Goal: Complete application form

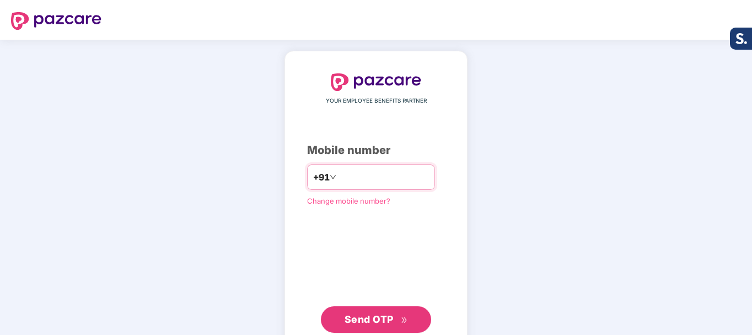
click at [361, 175] on input "number" at bounding box center [383, 177] width 90 height 18
click at [349, 175] on input "number" at bounding box center [383, 177] width 90 height 18
type input "**********"
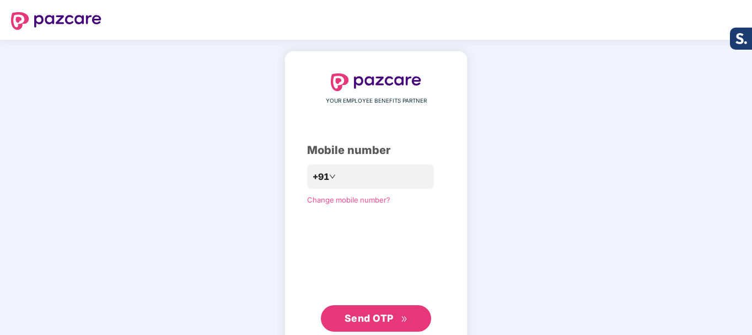
click at [383, 318] on span "Send OTP" at bounding box center [369, 318] width 49 height 12
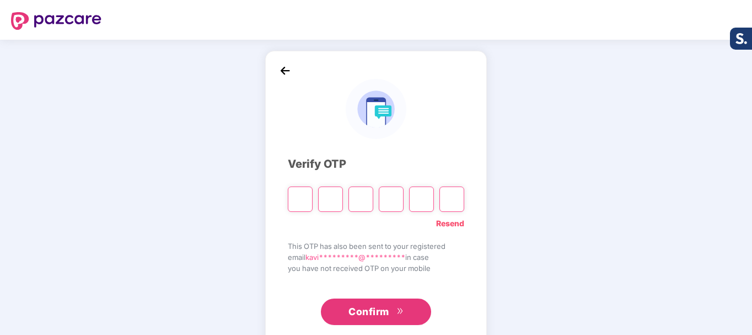
type input "*"
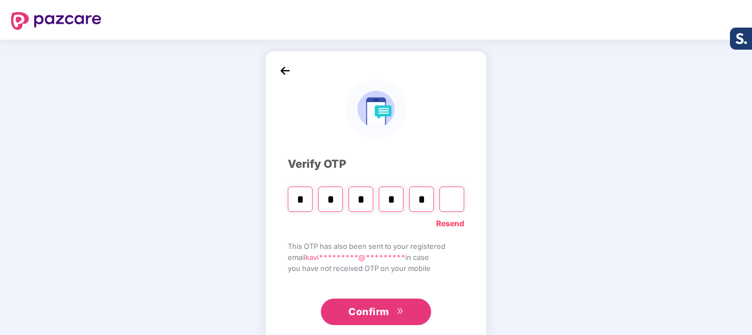
type input "*"
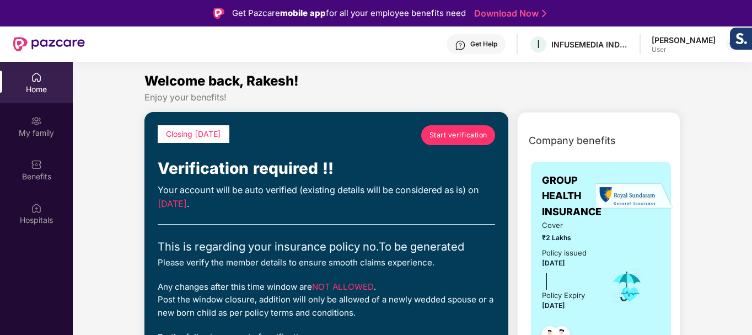
click at [447, 132] on span "Start verification" at bounding box center [458, 135] width 58 height 10
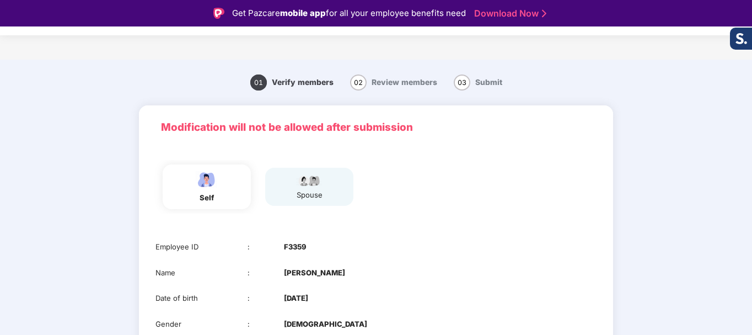
scroll to position [101, 0]
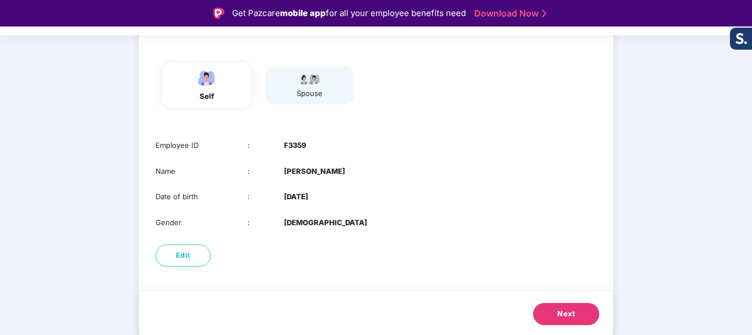
click at [320, 93] on div "spouse" at bounding box center [309, 94] width 28 height 12
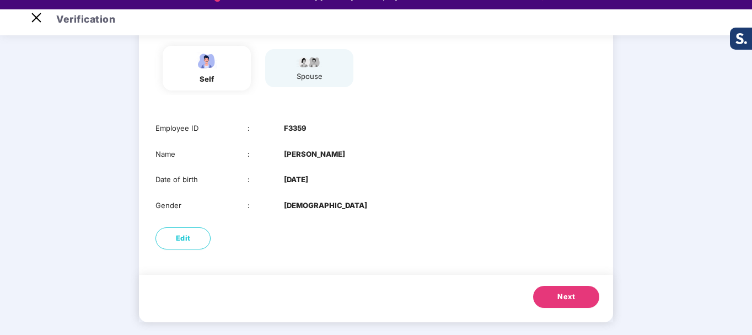
scroll to position [26, 0]
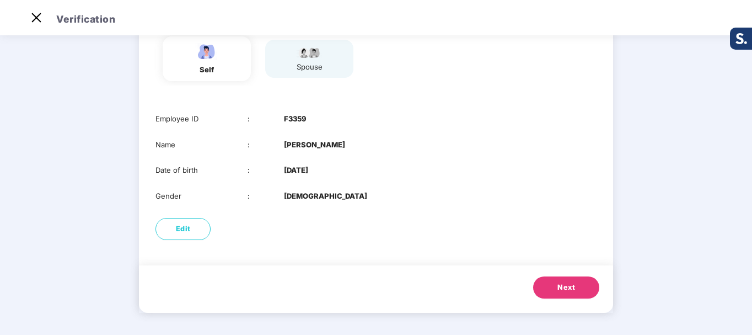
click at [554, 283] on button "Next" at bounding box center [566, 287] width 66 height 22
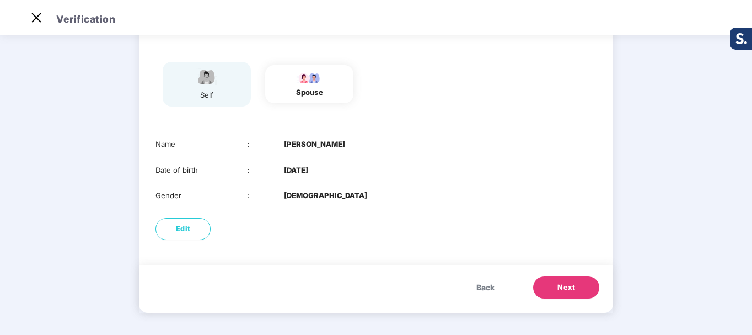
scroll to position [76, 0]
click at [486, 293] on button "Back" at bounding box center [485, 287] width 40 height 22
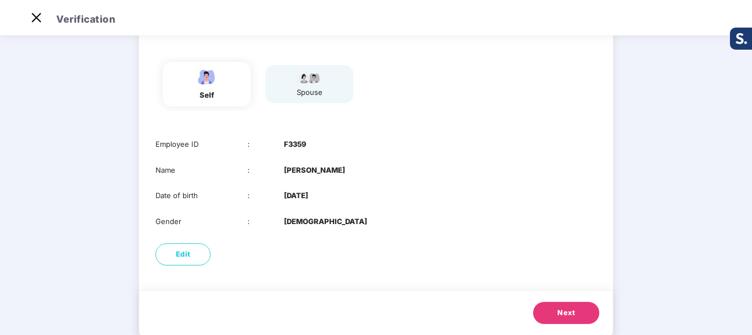
click at [569, 312] on span "Next" at bounding box center [566, 312] width 18 height 11
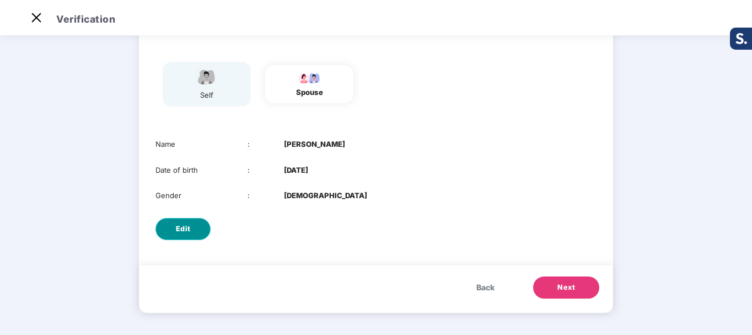
click at [189, 229] on span "Edit" at bounding box center [183, 228] width 15 height 11
select select "******"
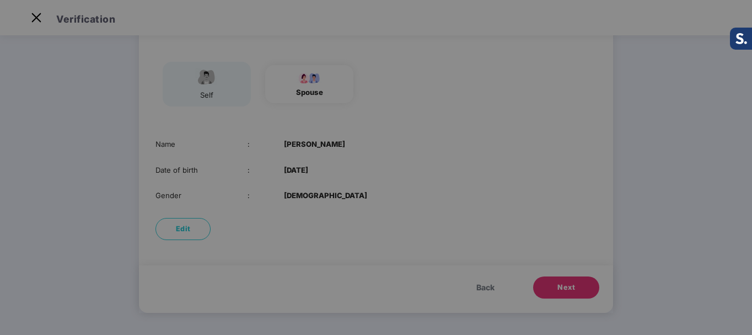
scroll to position [0, 0]
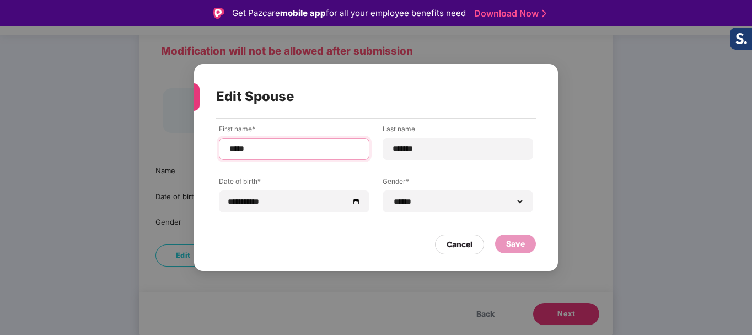
click at [315, 148] on input "*****" at bounding box center [294, 149] width 132 height 12
type input "**********"
click at [510, 243] on div "Save" at bounding box center [515, 244] width 19 height 12
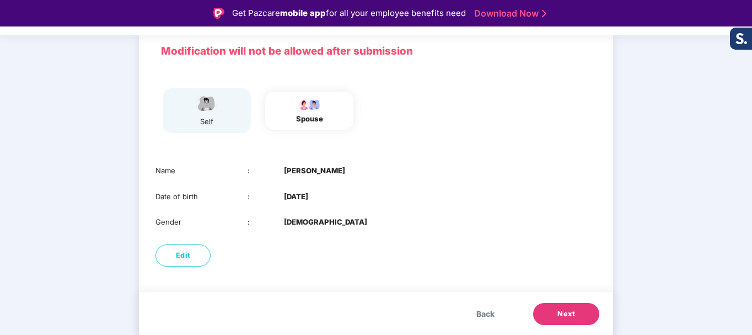
click at [477, 310] on span "Back" at bounding box center [485, 314] width 18 height 12
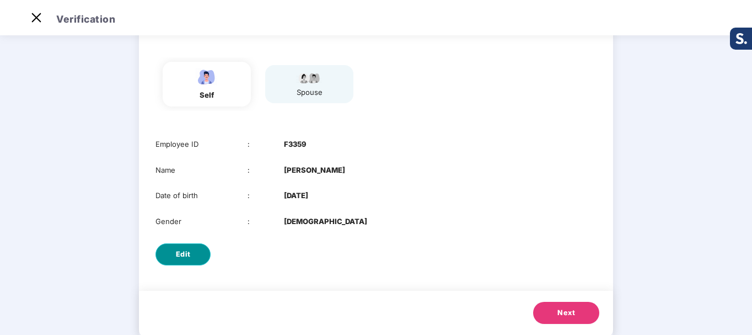
click at [178, 259] on span "Edit" at bounding box center [183, 254] width 15 height 11
select select "****"
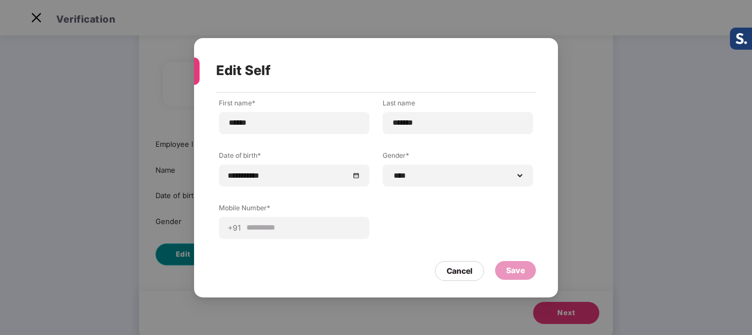
scroll to position [0, 0]
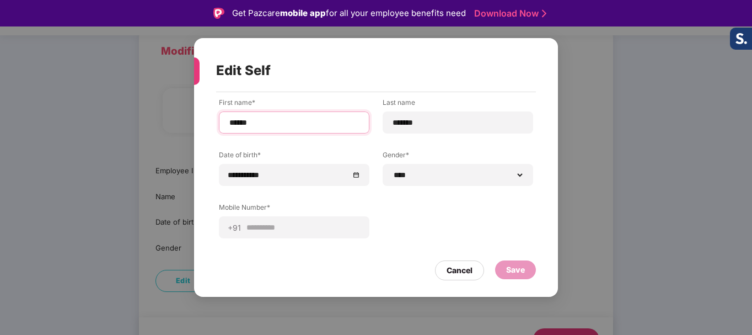
click at [267, 125] on input "******" at bounding box center [294, 123] width 132 height 12
type input "**********"
click at [517, 269] on div "Save" at bounding box center [515, 270] width 19 height 12
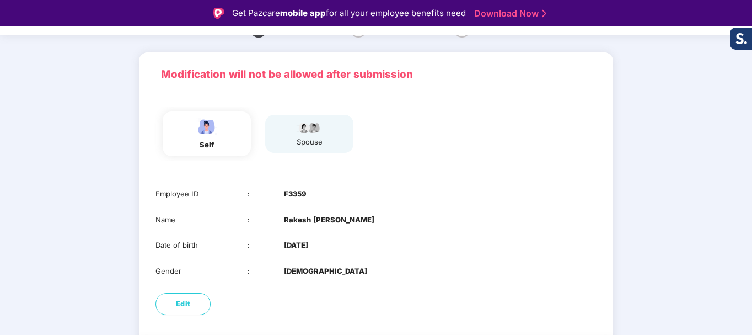
scroll to position [101, 0]
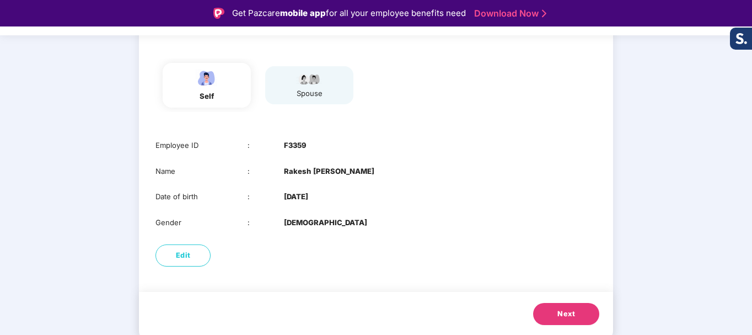
click at [556, 309] on button "Next" at bounding box center [566, 314] width 66 height 22
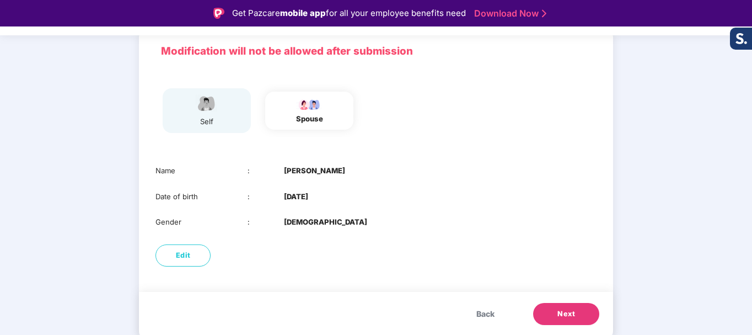
scroll to position [76, 0]
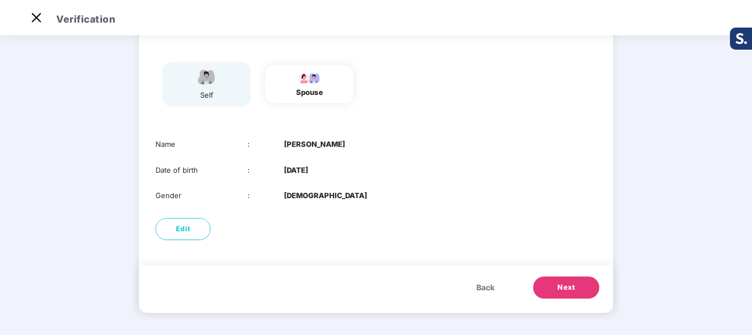
click at [564, 287] on span "Next" at bounding box center [566, 287] width 18 height 11
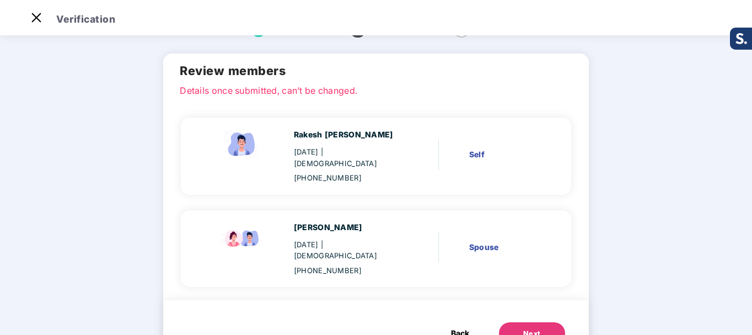
scroll to position [51, 0]
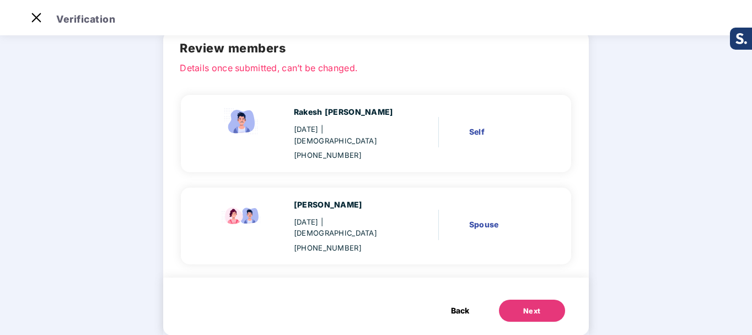
click at [536, 299] on button "Next" at bounding box center [532, 310] width 66 height 22
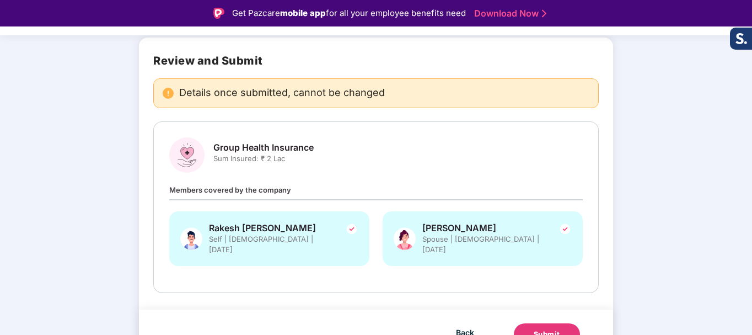
scroll to position [80, 0]
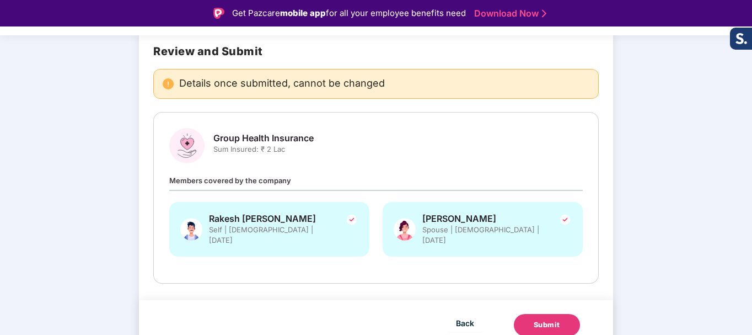
click at [540, 319] on div "Submit" at bounding box center [547, 324] width 26 height 11
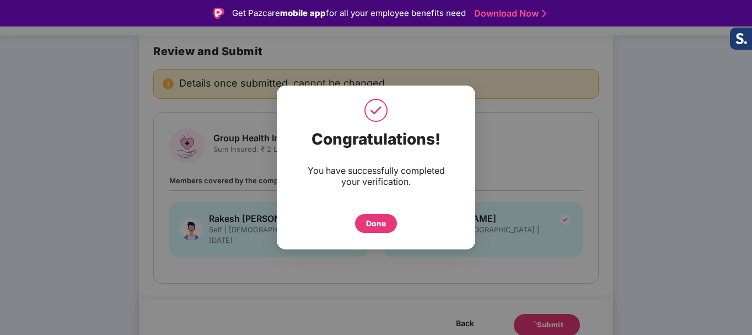
click at [387, 223] on div "Done" at bounding box center [376, 223] width 42 height 19
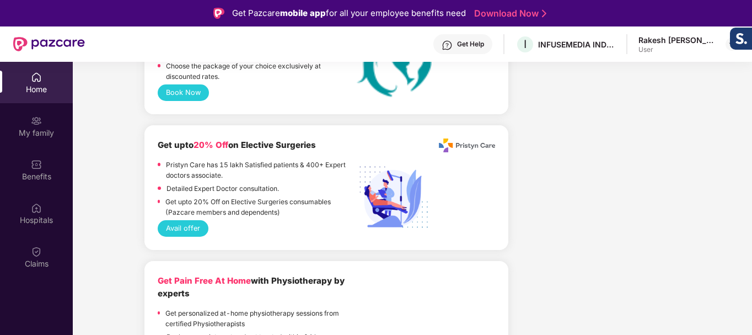
scroll to position [2371, 0]
